Goal: Task Accomplishment & Management: Use online tool/utility

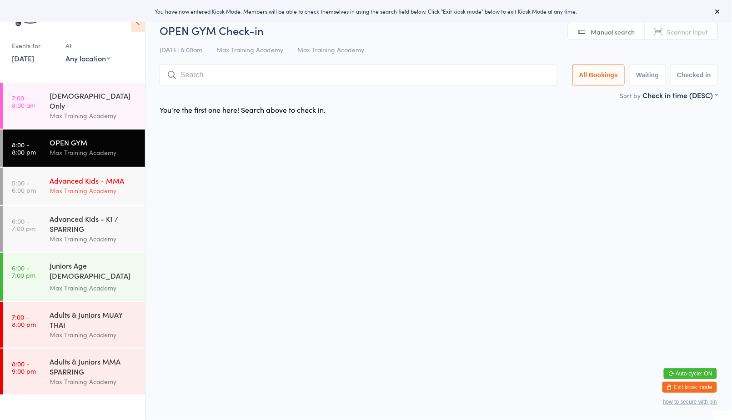
click at [67, 175] on div "Advanced Kids - MMA" at bounding box center [94, 180] width 88 height 10
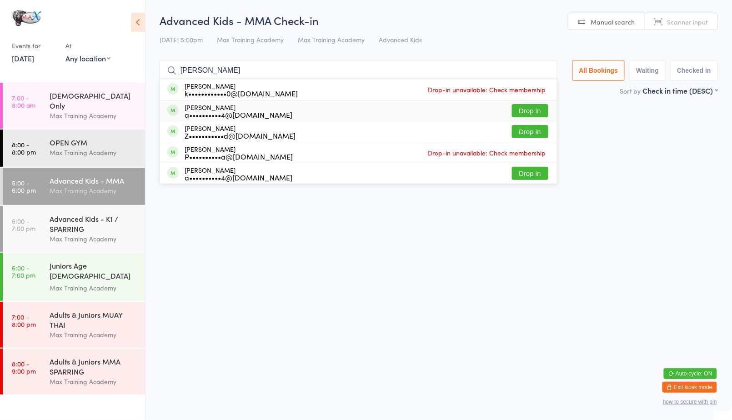
type input "abdul"
click at [531, 108] on button "Drop in" at bounding box center [530, 110] width 36 height 13
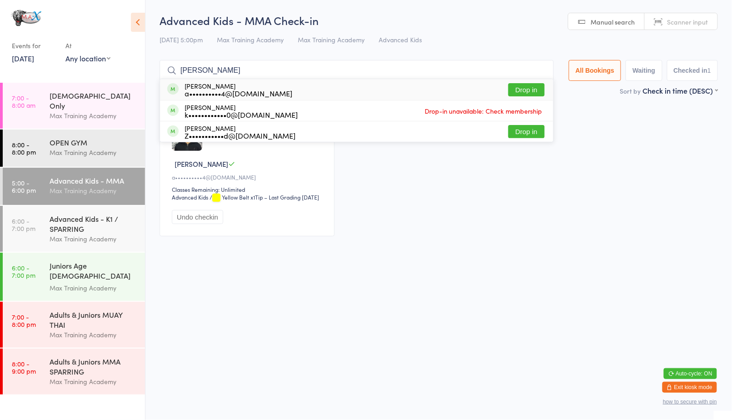
type input "abdel"
click at [528, 84] on button "Drop in" at bounding box center [526, 89] width 36 height 13
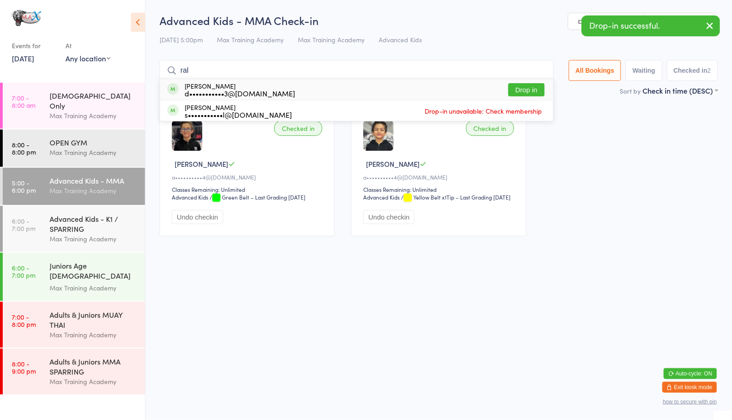
type input "ral"
click at [521, 82] on div "Ralphy Johnston d•••••••••••3@yahoo.co.uk Drop in" at bounding box center [356, 89] width 393 height 21
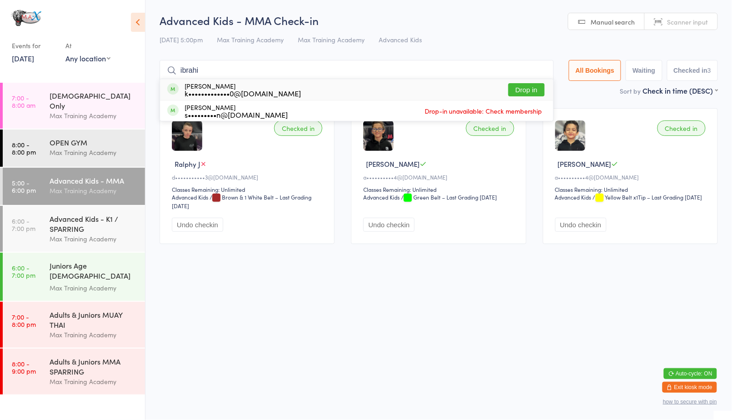
type input "ibrahim"
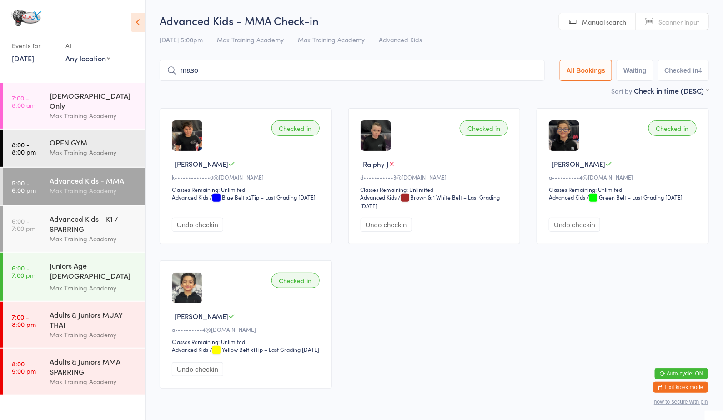
type input "mason"
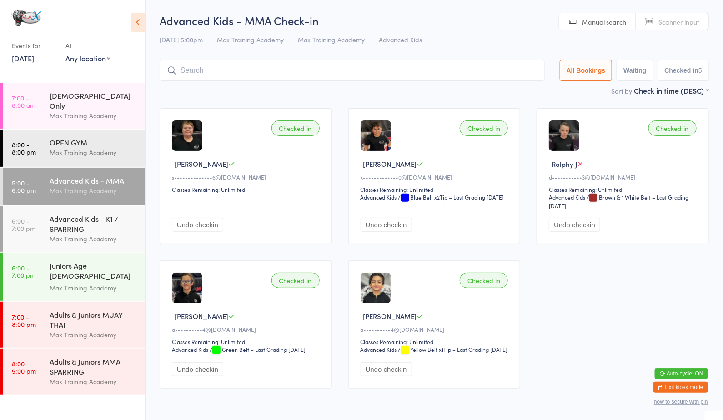
click at [187, 226] on button "Undo checkin" at bounding box center [197, 225] width 51 height 14
click at [218, 66] on input "search" at bounding box center [350, 70] width 381 height 21
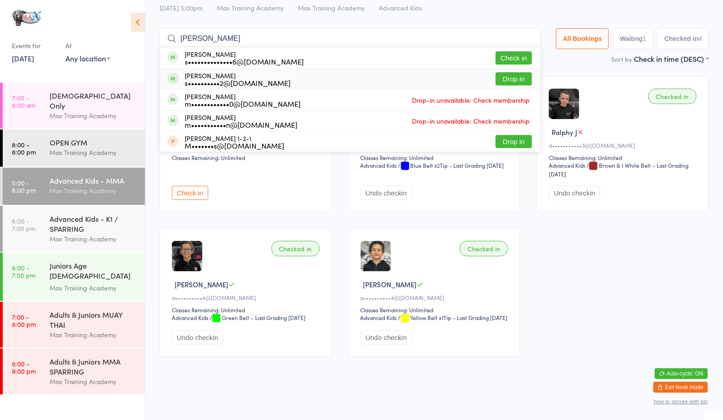
type input "mason"
click at [512, 72] on button "Drop in" at bounding box center [513, 78] width 36 height 13
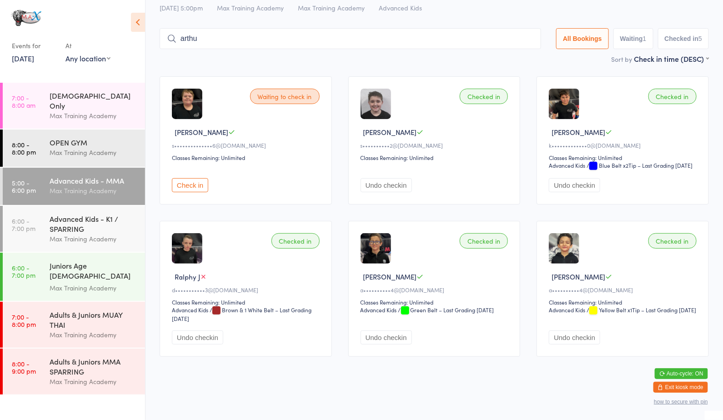
type input "arthur"
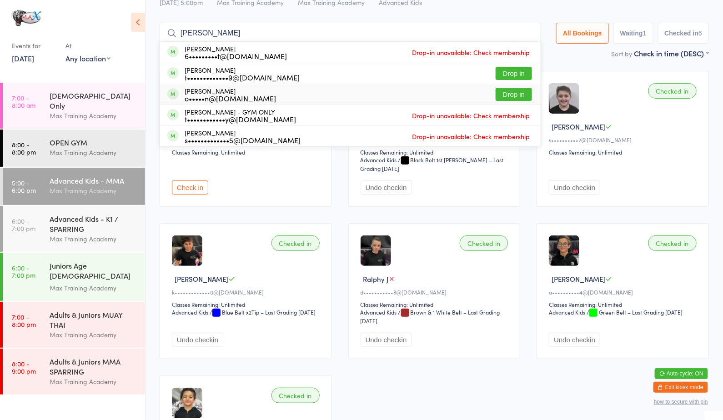
type input "henry"
click at [502, 93] on button "Drop in" at bounding box center [513, 94] width 36 height 13
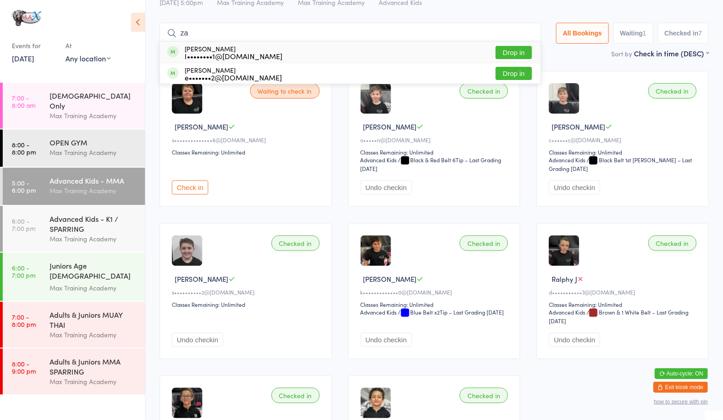
type input "za"
click at [509, 50] on button "Drop in" at bounding box center [513, 52] width 36 height 13
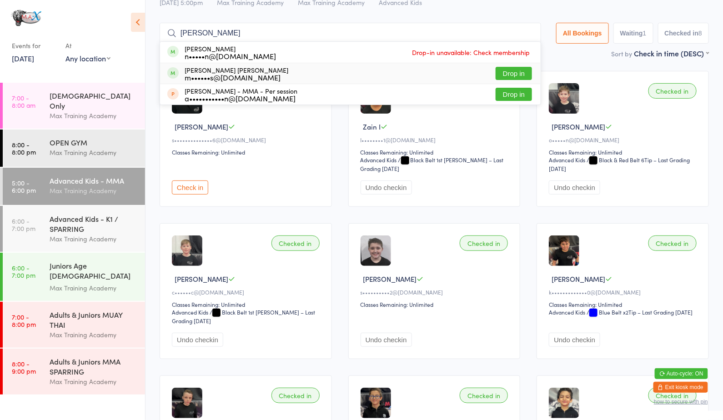
type input "adam"
click at [511, 68] on button "Drop in" at bounding box center [513, 73] width 36 height 13
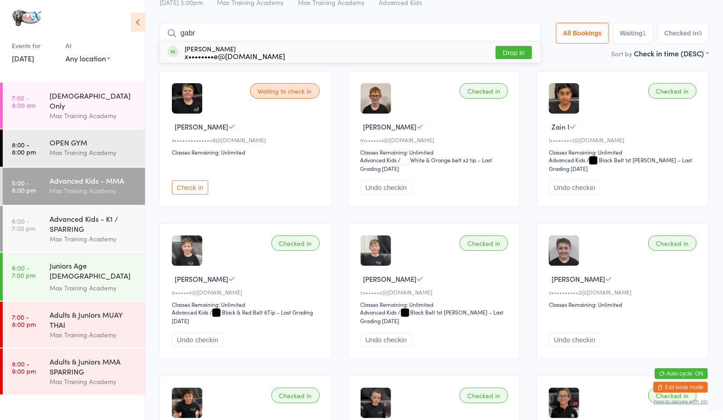
type input "gabr"
click at [514, 53] on button "Drop in" at bounding box center [513, 52] width 36 height 13
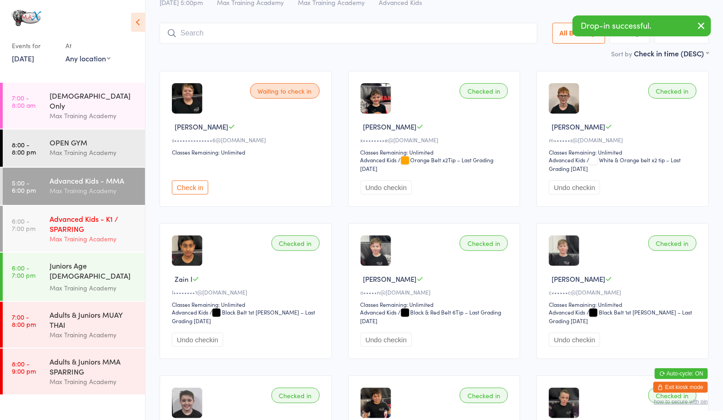
click at [108, 215] on div "Advanced Kids - K1 / SPARRING" at bounding box center [94, 224] width 88 height 20
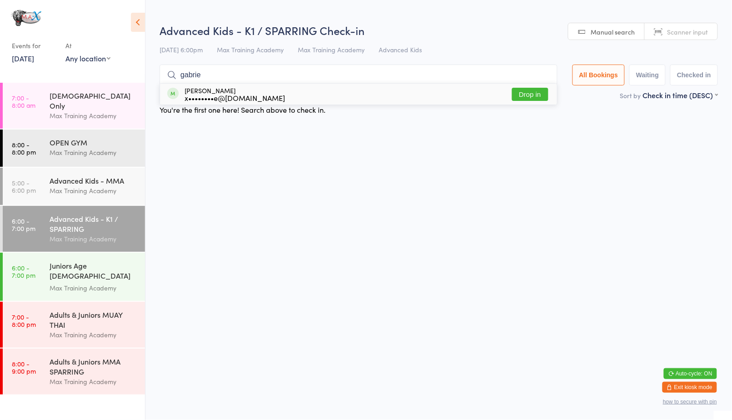
type input "gabrie"
click at [525, 94] on button "Drop in" at bounding box center [530, 94] width 36 height 13
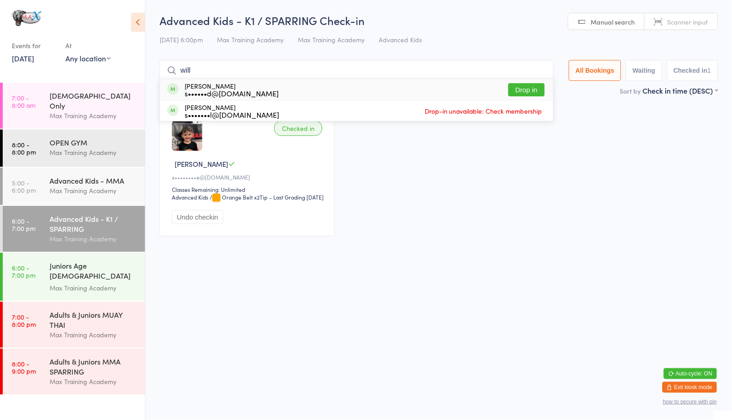
type input "will"
click at [531, 87] on button "Drop in" at bounding box center [526, 89] width 36 height 13
